Goal: Find specific page/section: Find specific page/section

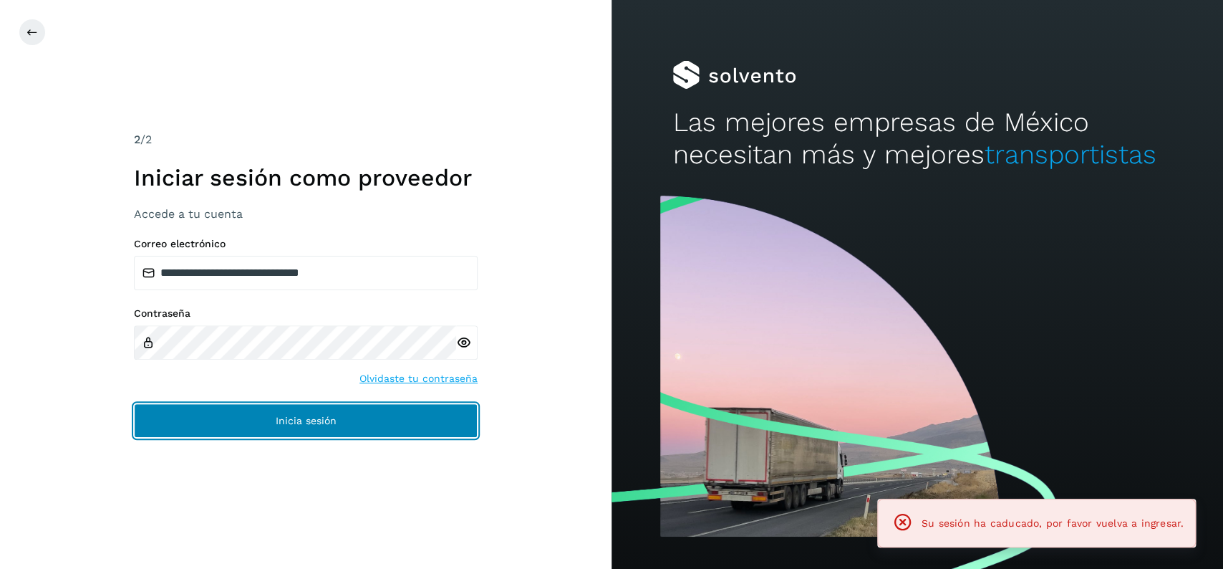
click at [408, 411] on button "Inicia sesión" at bounding box center [306, 420] width 344 height 34
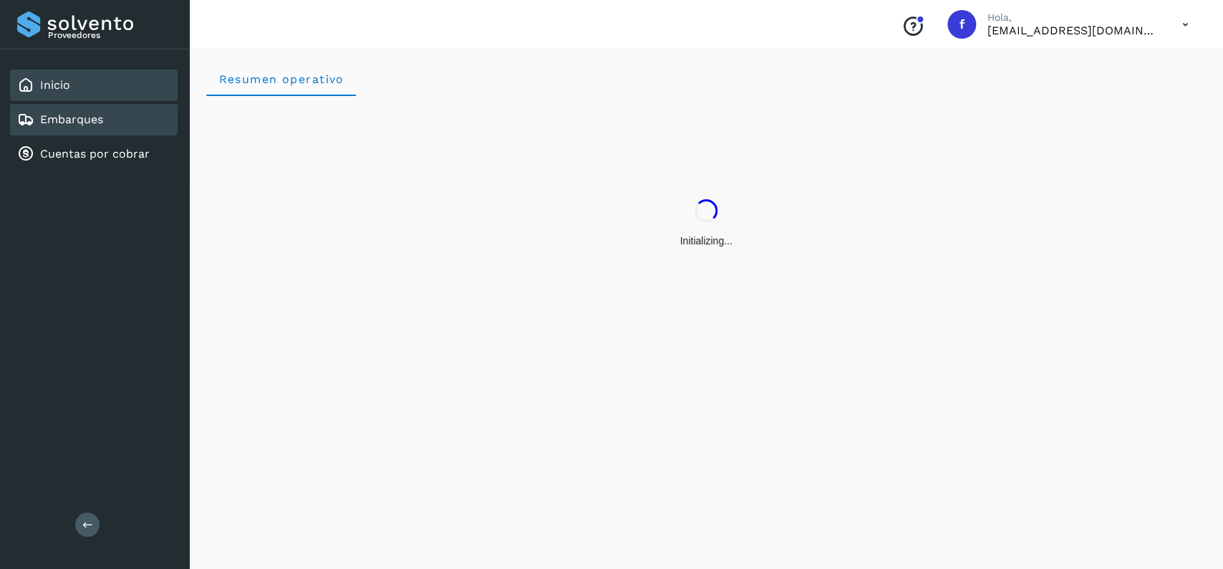
click at [114, 125] on div "Embarques" at bounding box center [94, 120] width 168 height 32
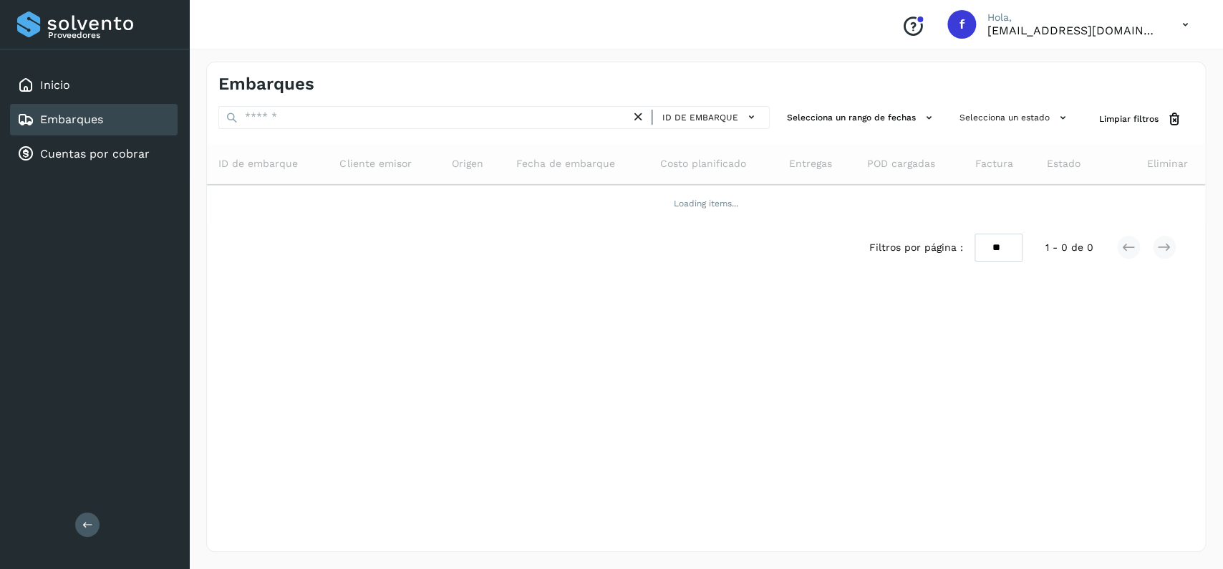
click at [1078, 110] on div "ID de embarque Selecciona un rango de fechas Selecciona un estado Limpiar filtr…" at bounding box center [706, 119] width 998 height 26
click at [990, 115] on button "Selecciona un estado" at bounding box center [1015, 118] width 122 height 24
click at [917, 208] on span at bounding box center [925, 203] width 16 height 16
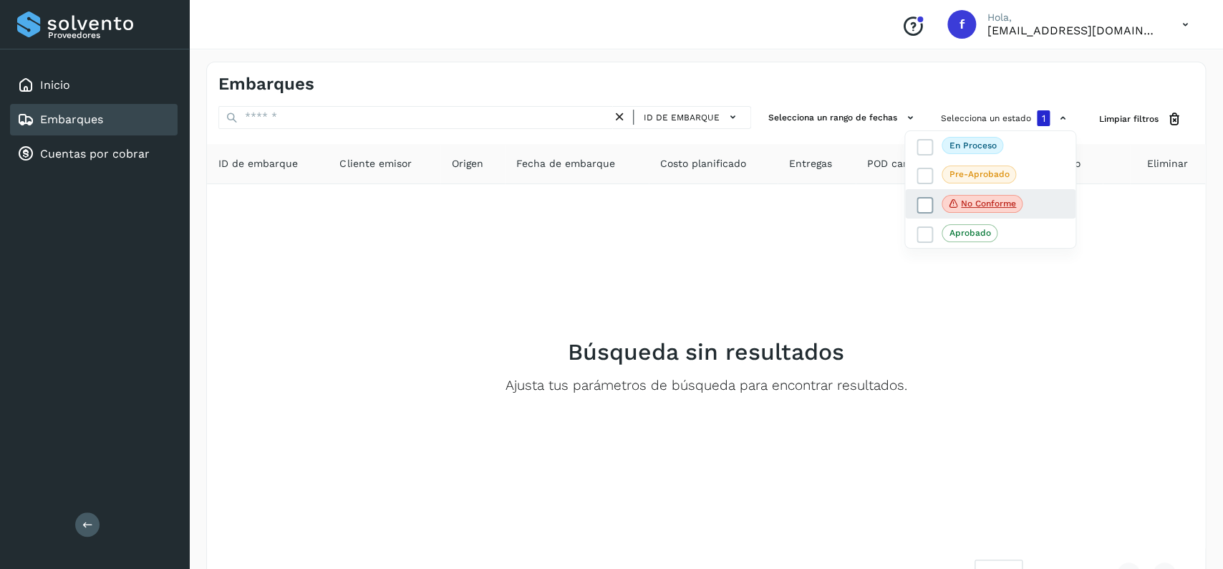
click at [917, 208] on span at bounding box center [925, 205] width 16 height 16
